Goal: Task Accomplishment & Management: Manage account settings

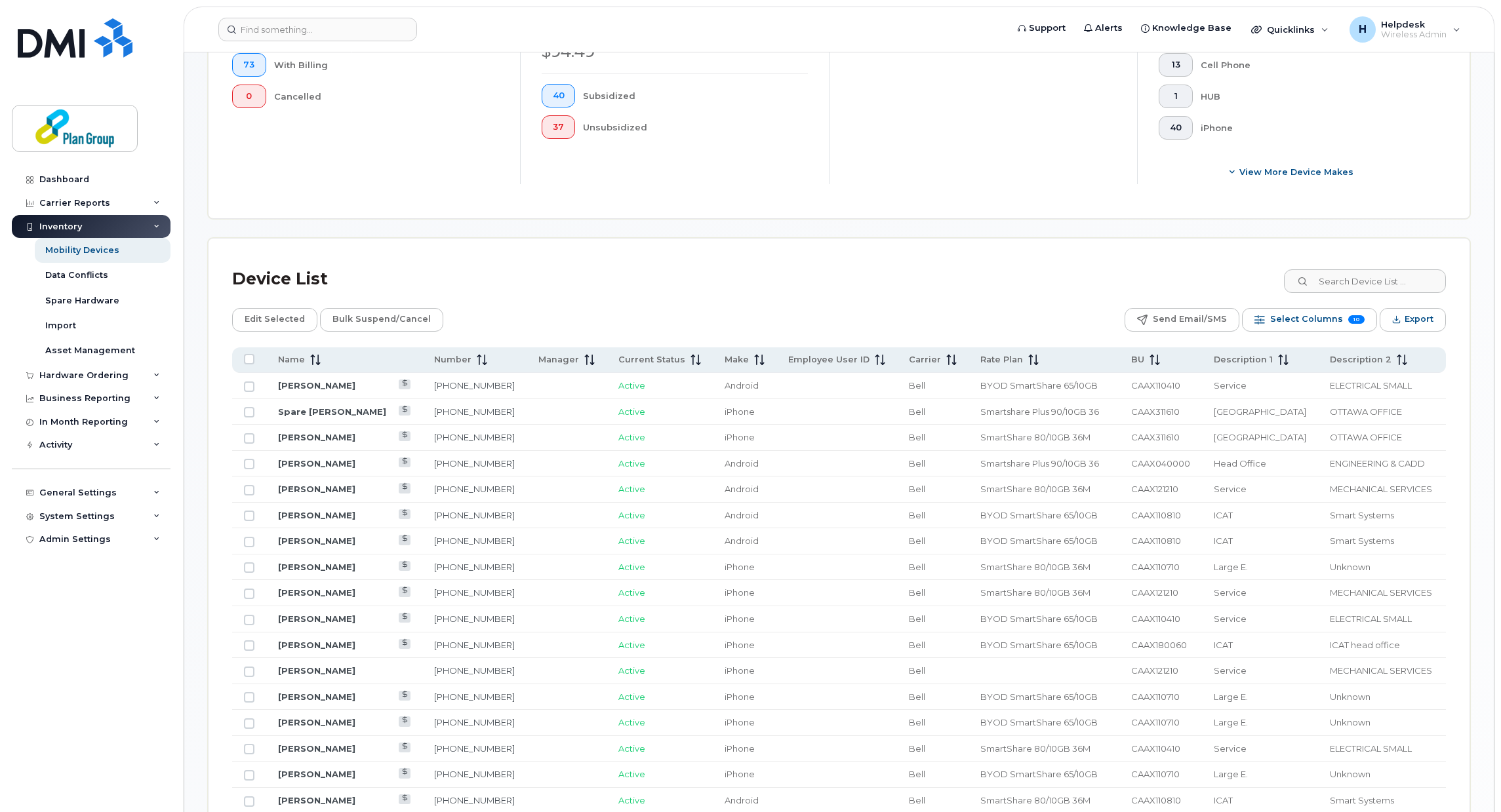
scroll to position [525, 0]
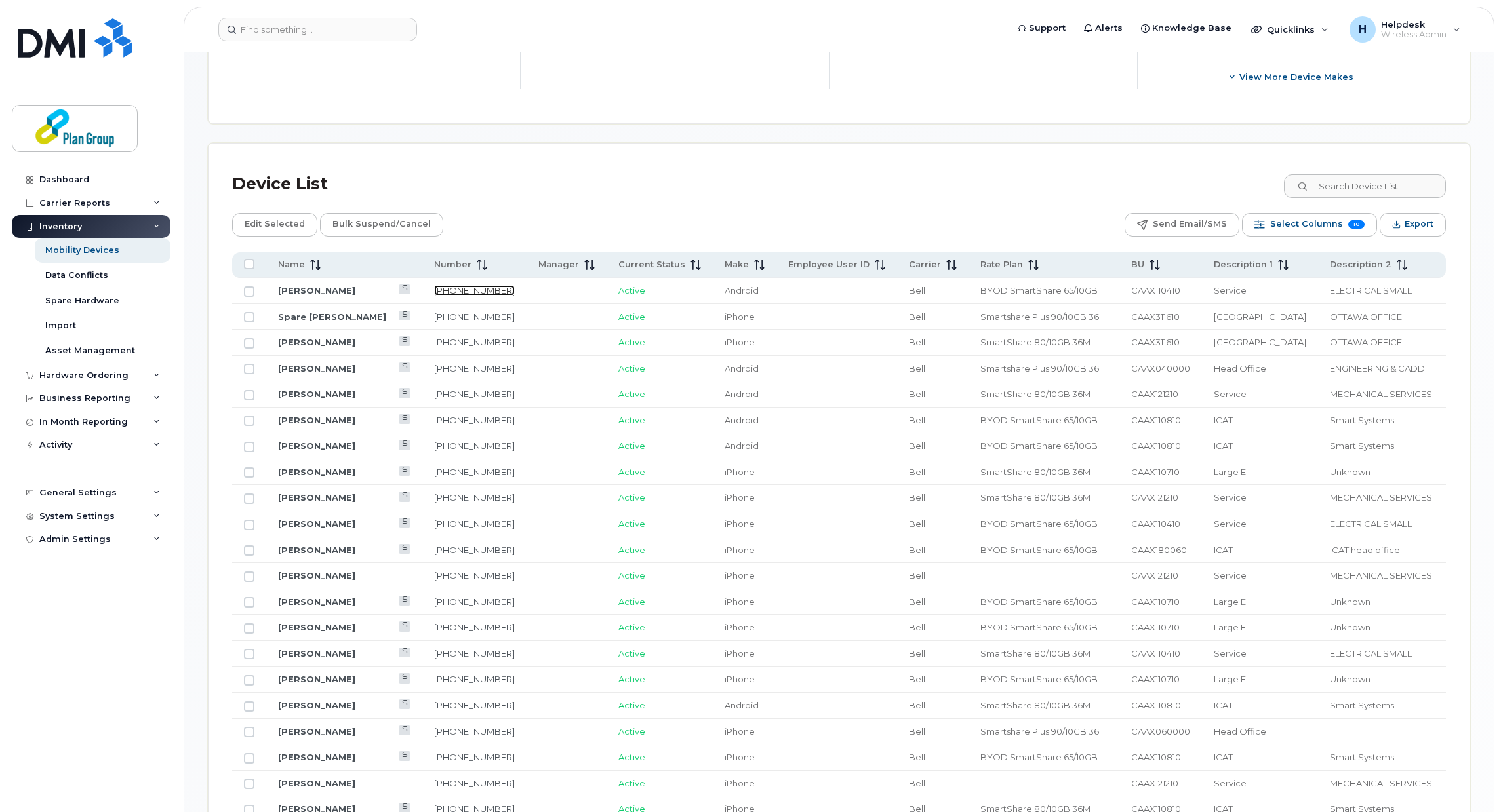
click at [467, 294] on link "[PHONE_NUMBER]" at bounding box center [474, 290] width 81 height 10
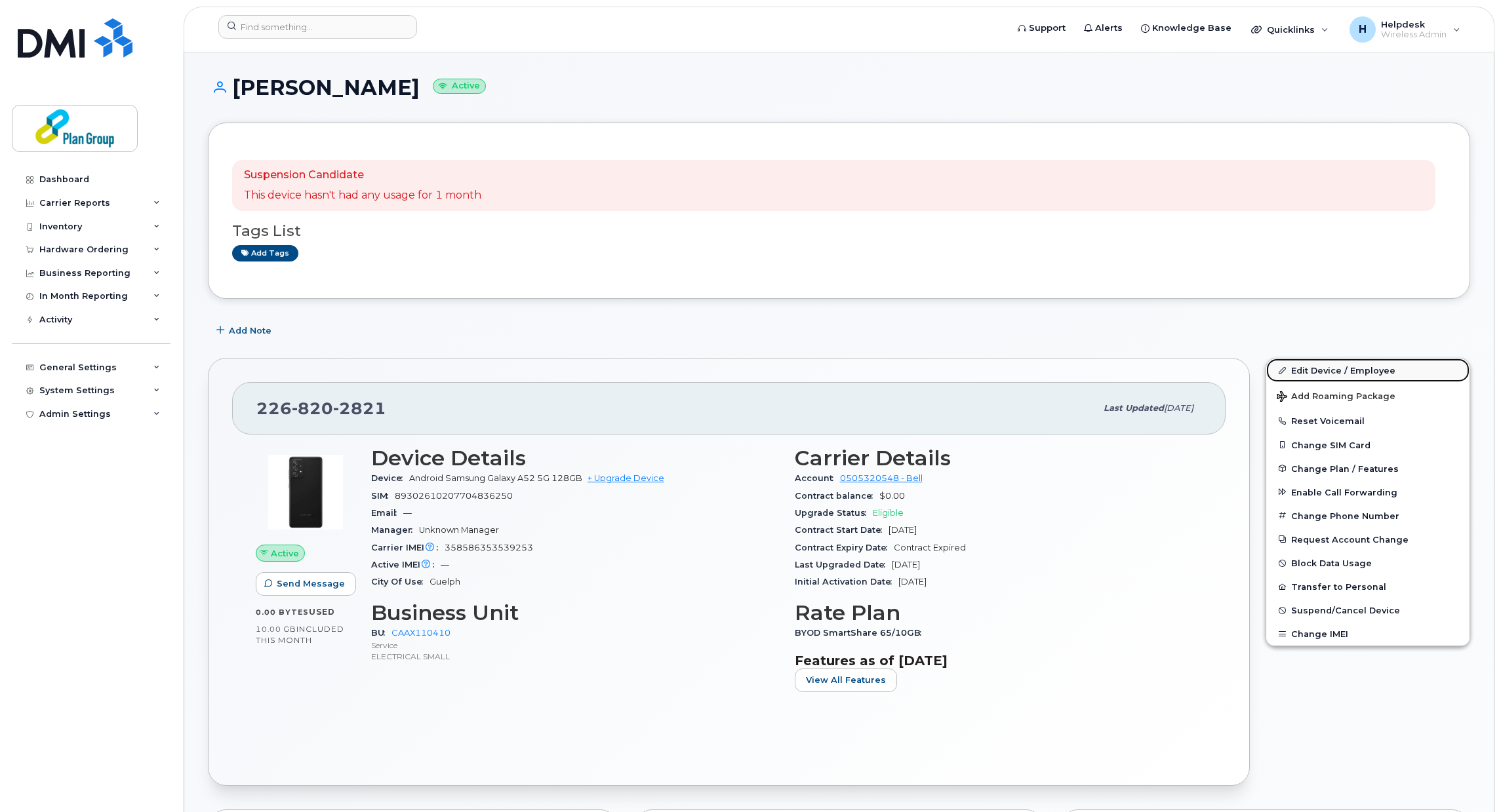
click at [1341, 369] on link "Edit Device / Employee" at bounding box center [1367, 371] width 204 height 24
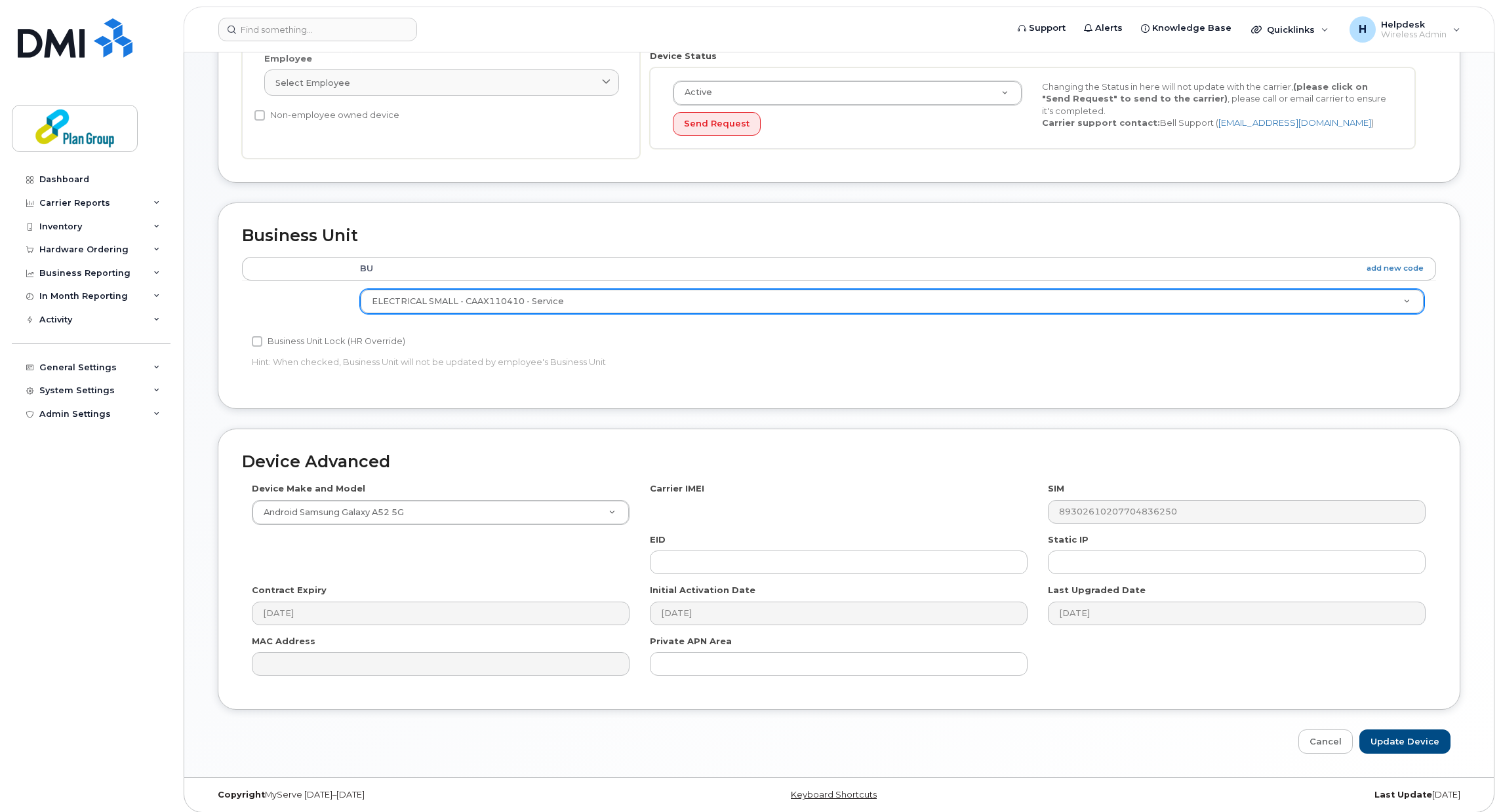
scroll to position [335, 0]
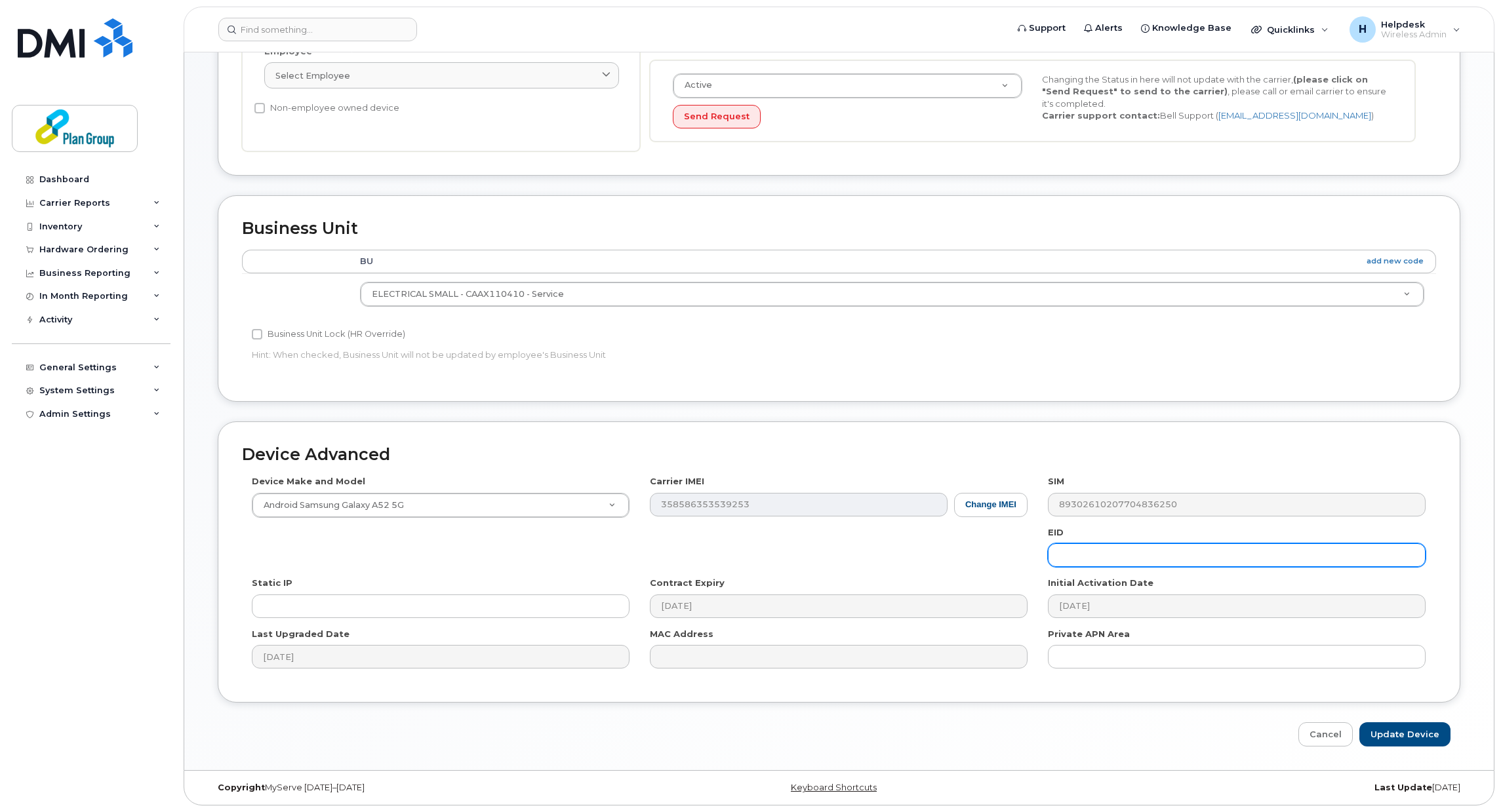
click at [1122, 553] on input "text" at bounding box center [1237, 555] width 378 height 24
drag, startPoint x: 1047, startPoint y: 532, endPoint x: 1066, endPoint y: 528, distance: 19.4
click at [1066, 528] on div "EID" at bounding box center [1237, 547] width 398 height 41
click at [1083, 550] on input "text" at bounding box center [1237, 555] width 378 height 24
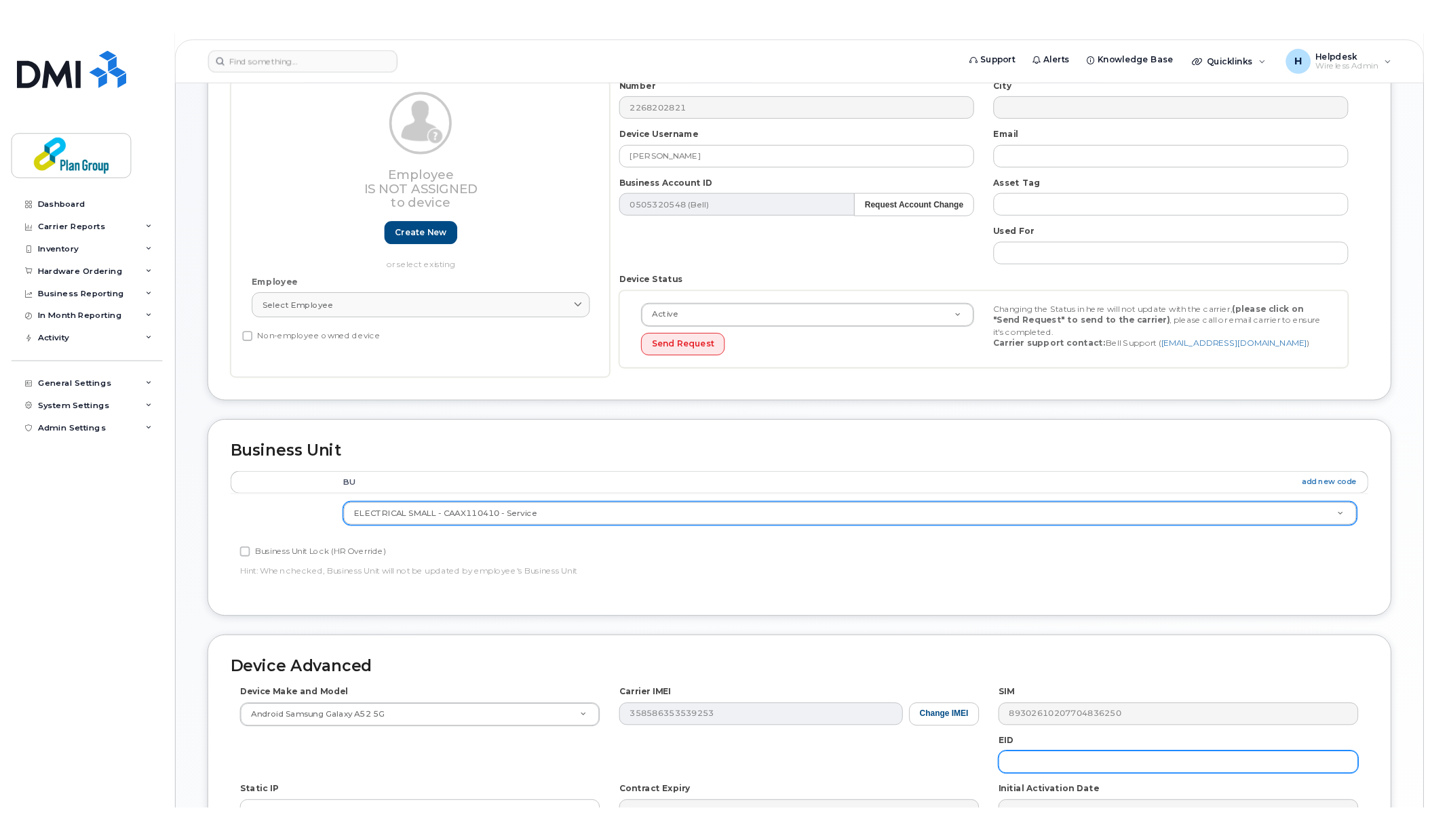
scroll to position [75, 0]
